Goal: Information Seeking & Learning: Learn about a topic

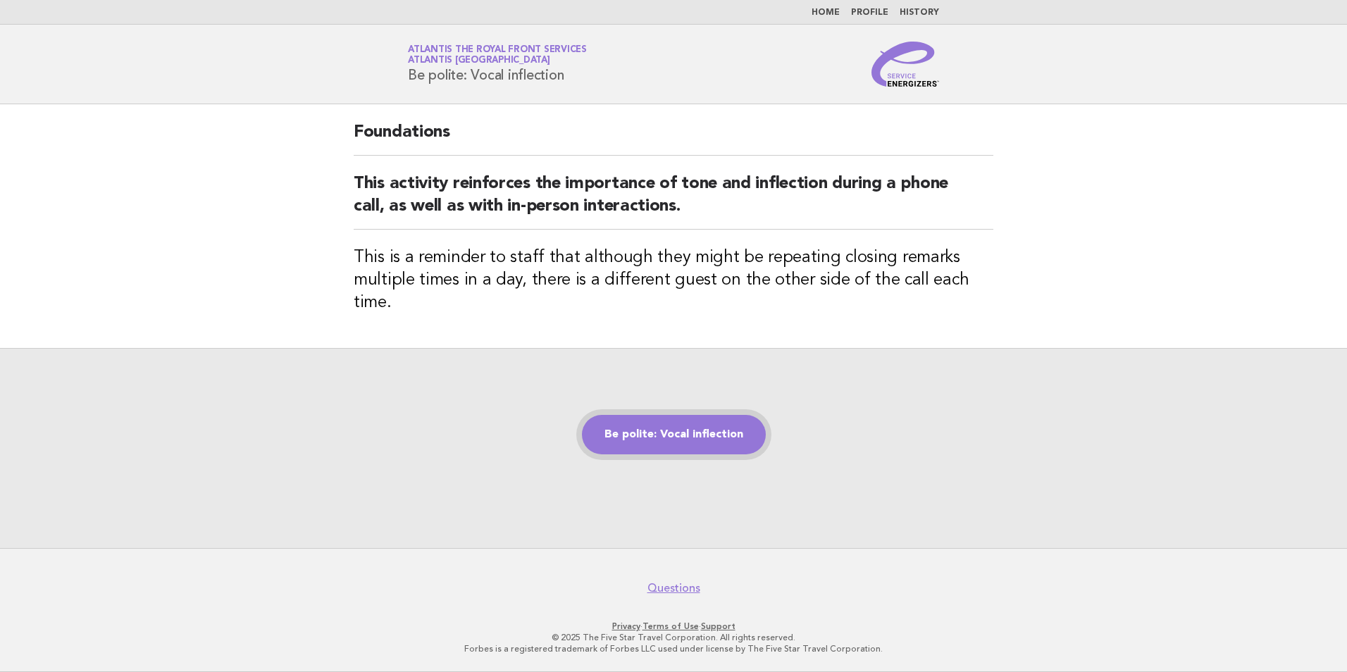
click at [733, 423] on link "Be polite: Vocal inflection" at bounding box center [674, 434] width 184 height 39
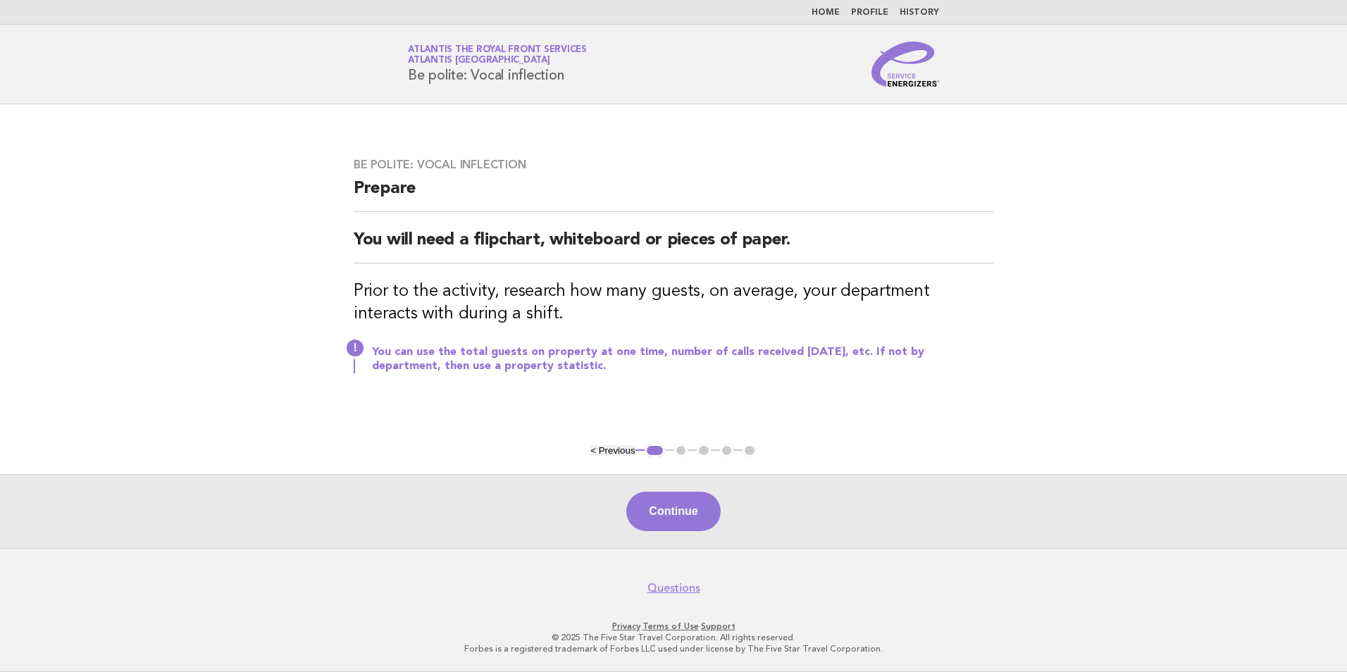
drag, startPoint x: 507, startPoint y: 72, endPoint x: 585, endPoint y: 72, distance: 77.5
click at [585, 72] on div "Service Energizers Atlantis The Royal Front Services Atlantis [GEOGRAPHIC_DATA]…" at bounding box center [673, 64] width 570 height 45
copy h1 "inflection"
click at [668, 515] on button "Continue" at bounding box center [673, 511] width 94 height 39
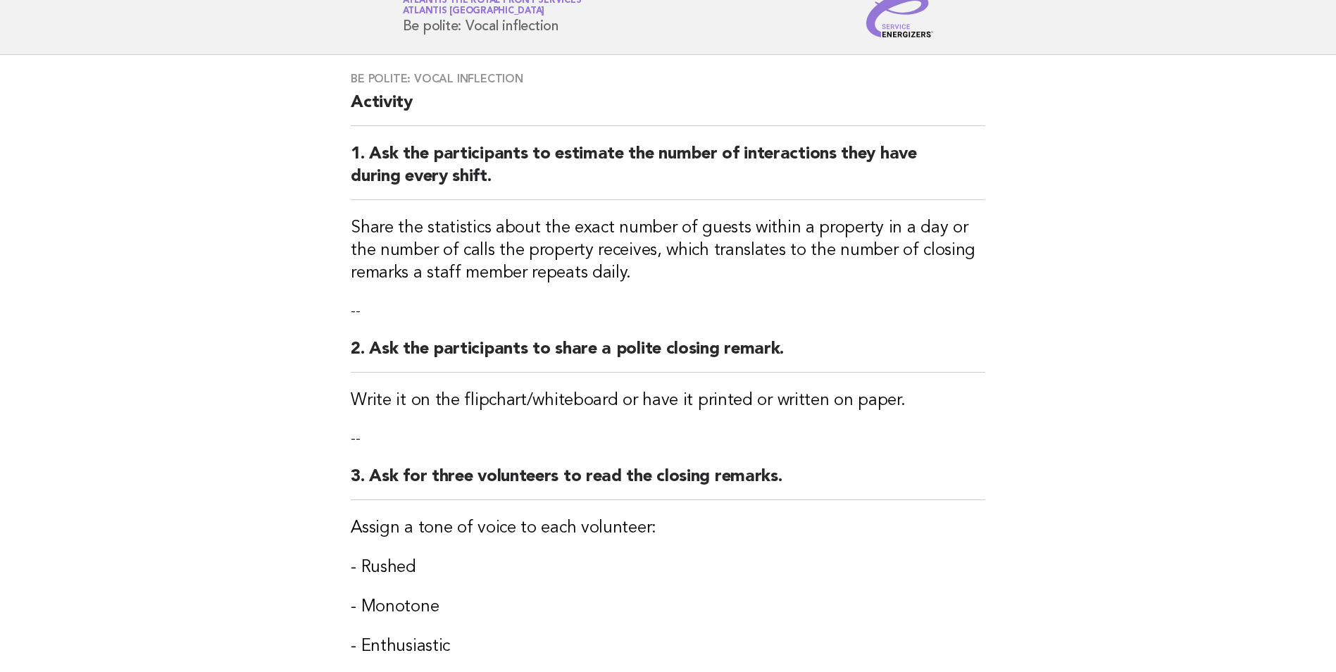
scroll to position [331, 0]
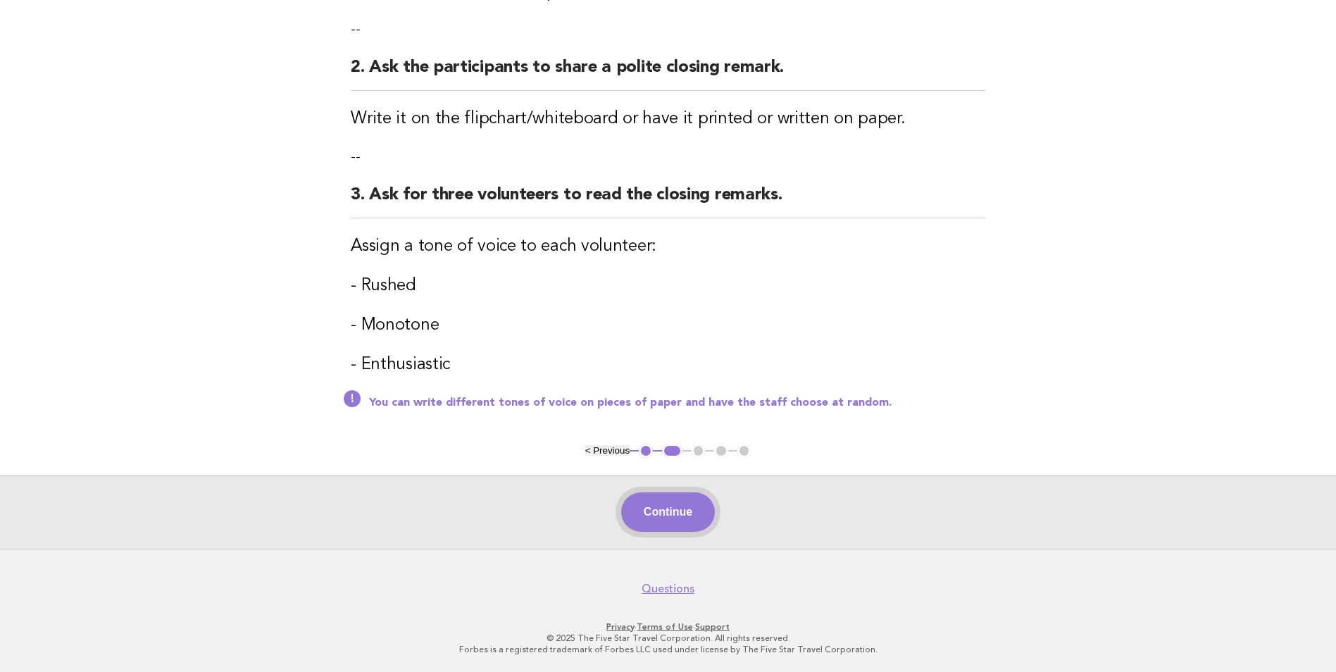
click at [682, 511] on button "Continue" at bounding box center [668, 511] width 94 height 39
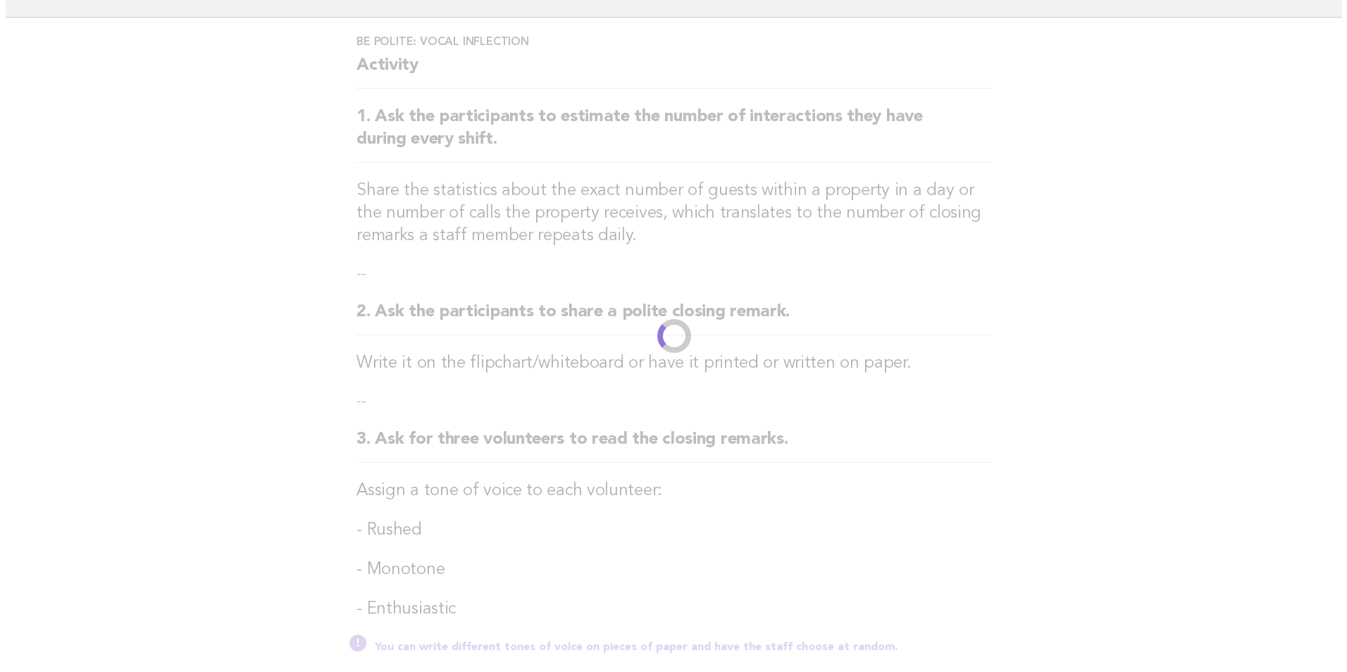
scroll to position [0, 0]
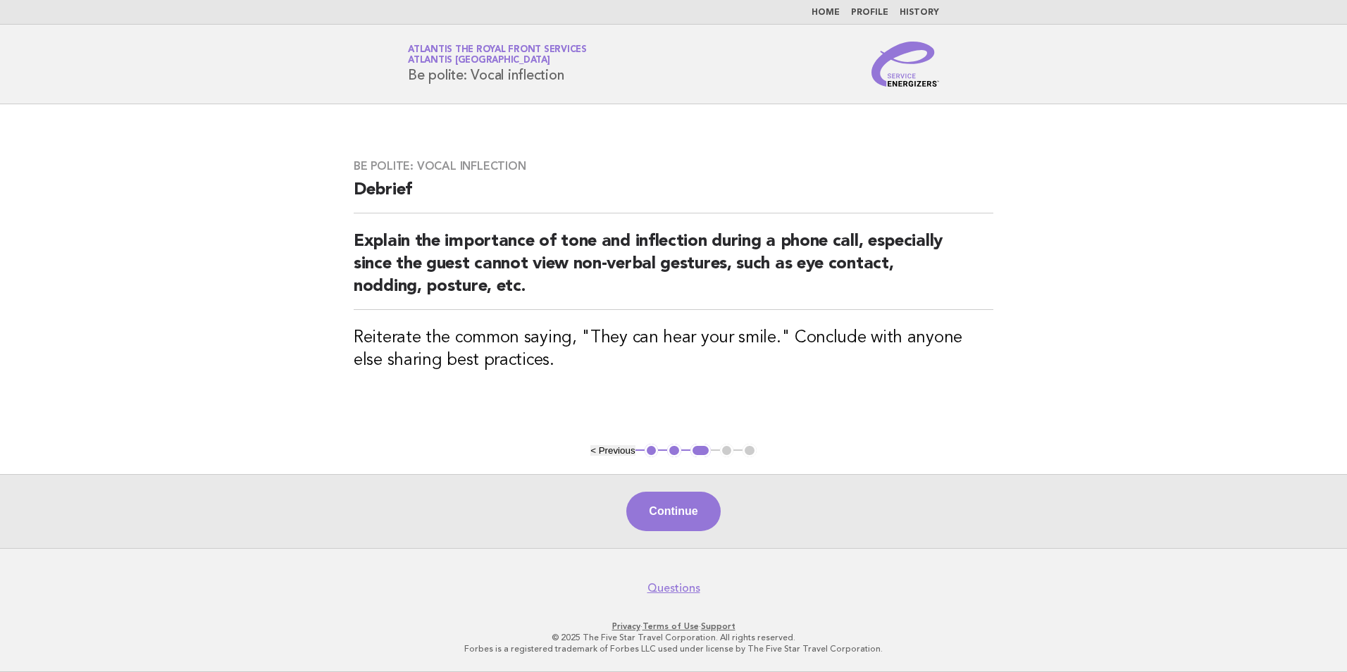
click at [700, 149] on div "Be polite: Vocal inflection Debrief Explain the importance of tone and inflecti…" at bounding box center [673, 273] width 673 height 263
click at [687, 523] on button "Continue" at bounding box center [673, 511] width 94 height 39
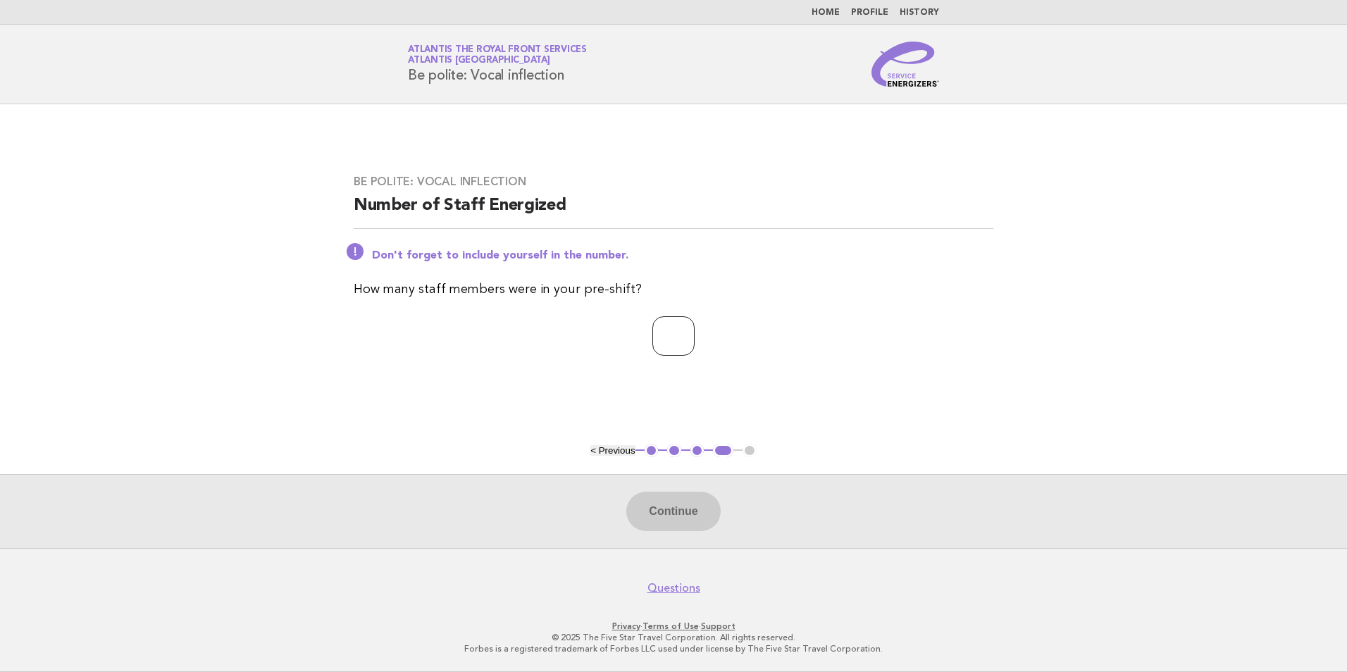
click at [669, 346] on input "number" at bounding box center [673, 335] width 42 height 39
type input "*"
click at [680, 497] on button "Continue" at bounding box center [673, 511] width 94 height 39
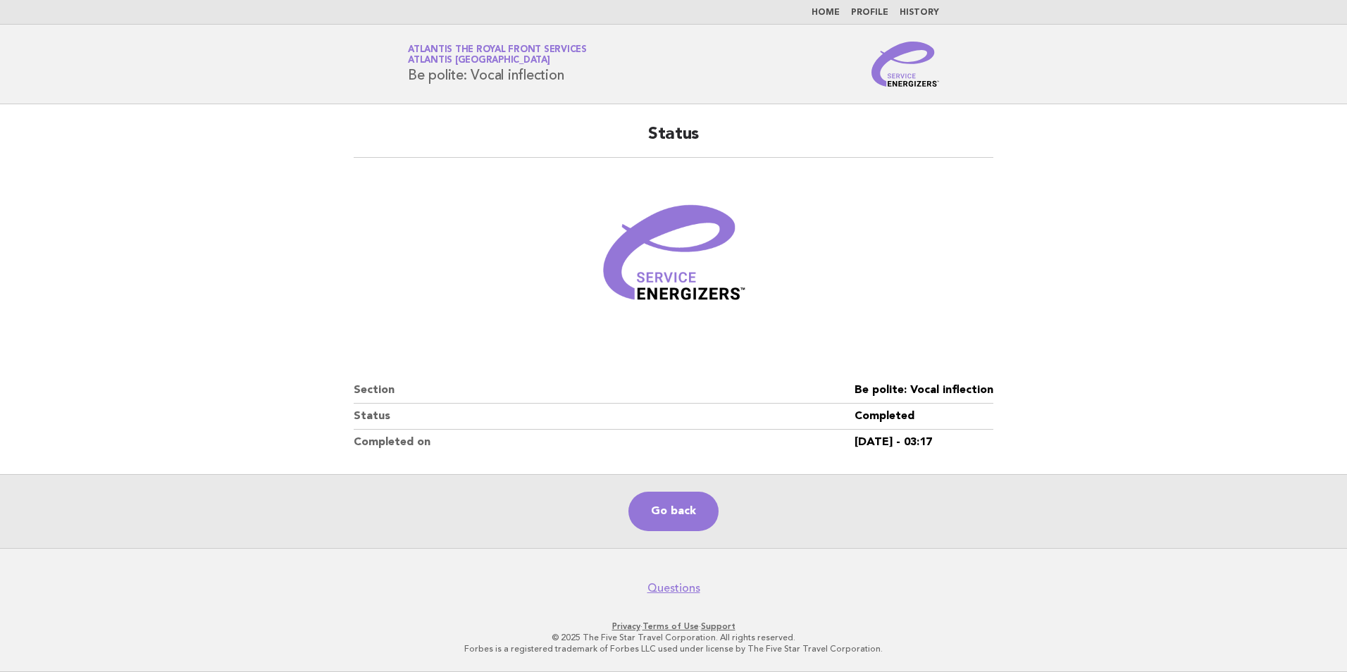
click at [246, 231] on main "Status Section Be polite: Vocal inflection Status Completed Completed on 24/Aug…" at bounding box center [673, 326] width 1347 height 444
click at [116, 154] on main "Status Section Be polite: Vocal inflection Status Completed Completed on 24/Aug…" at bounding box center [673, 326] width 1347 height 444
